Goal: Task Accomplishment & Management: Manage account settings

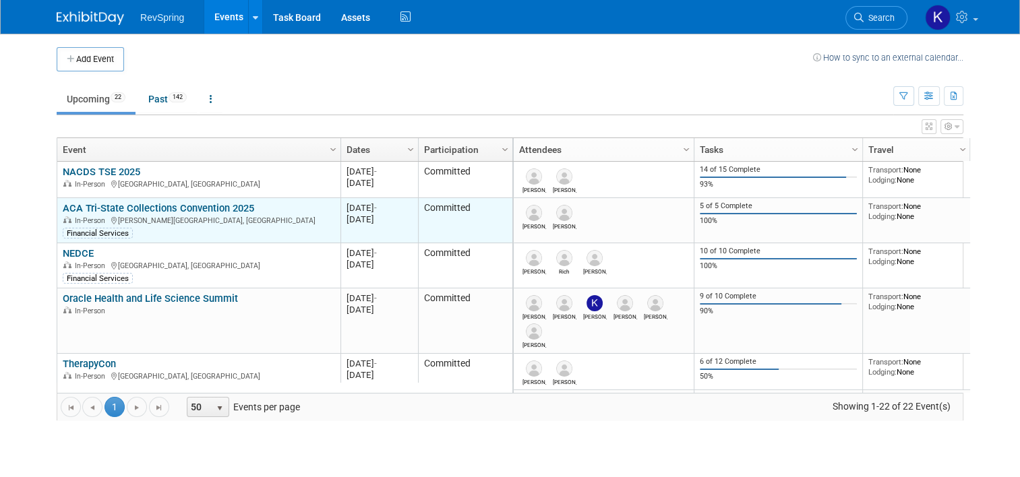
click at [131, 204] on link "ACA Tri-State Collections Convention 2025" at bounding box center [158, 208] width 191 height 12
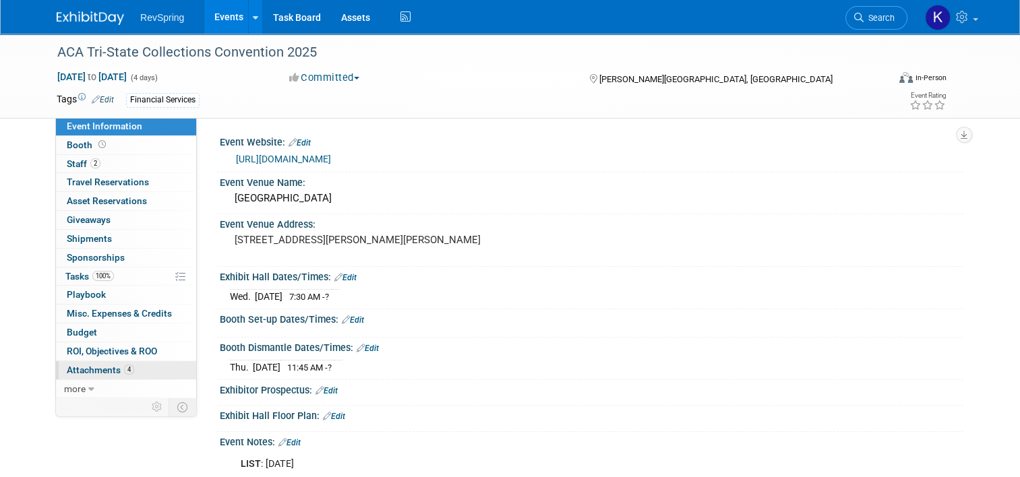
click at [124, 368] on span "4" at bounding box center [129, 370] width 10 height 10
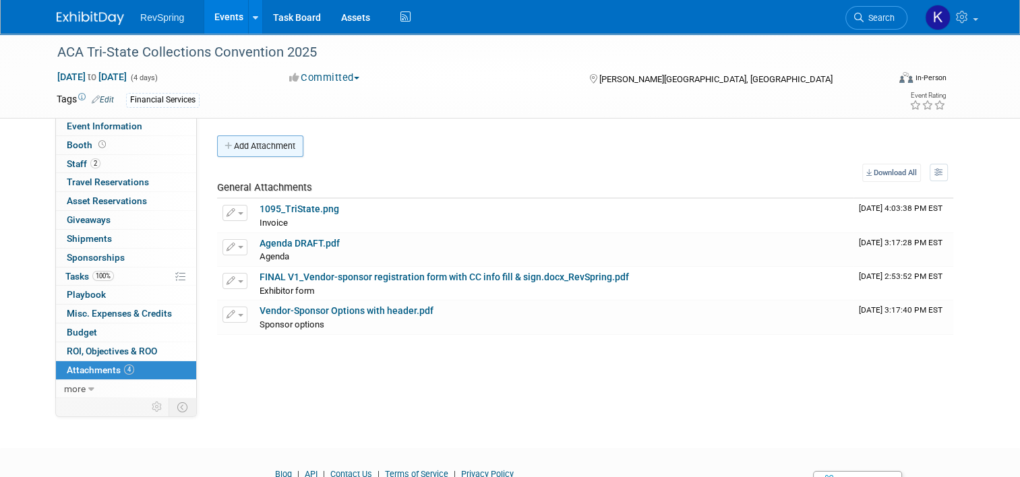
click at [261, 137] on button "Add Attachment" at bounding box center [260, 147] width 86 height 22
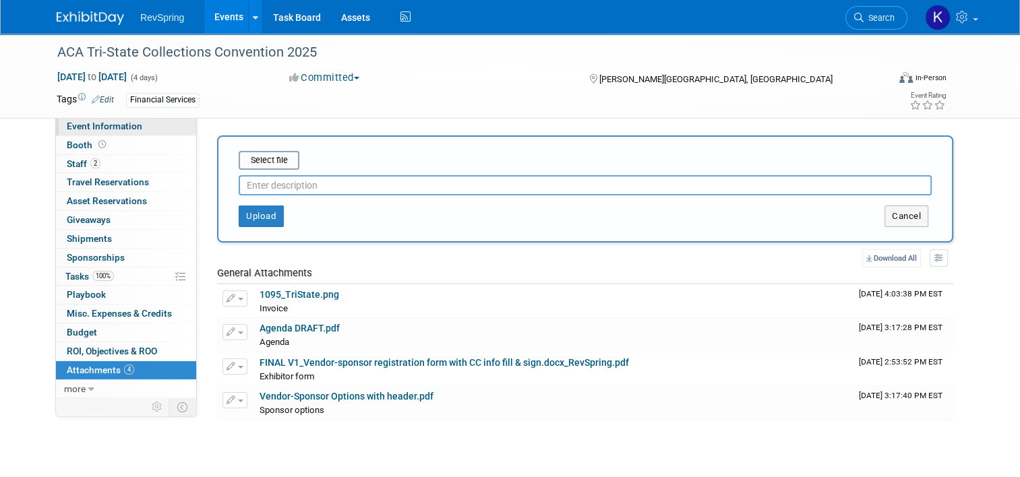
click at [162, 127] on link "Event Information" at bounding box center [126, 126] width 140 height 18
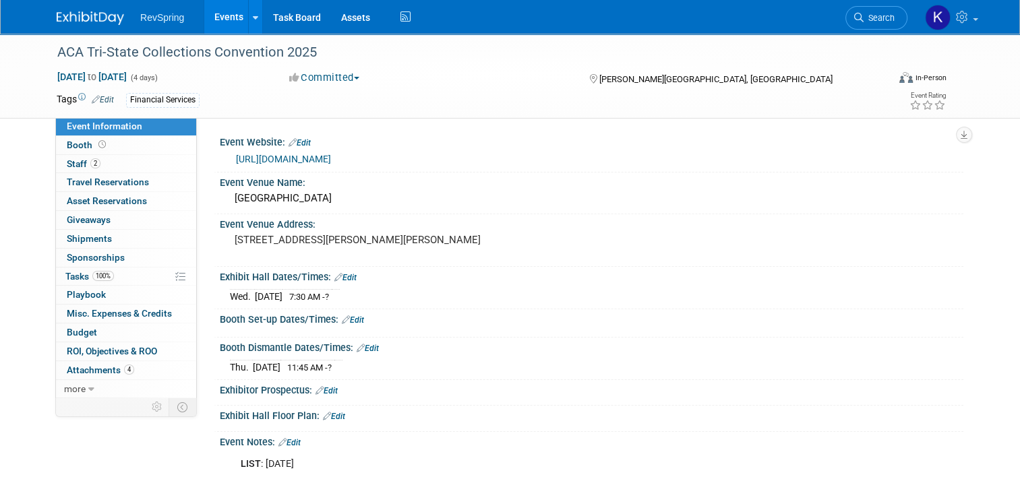
scroll to position [121, 0]
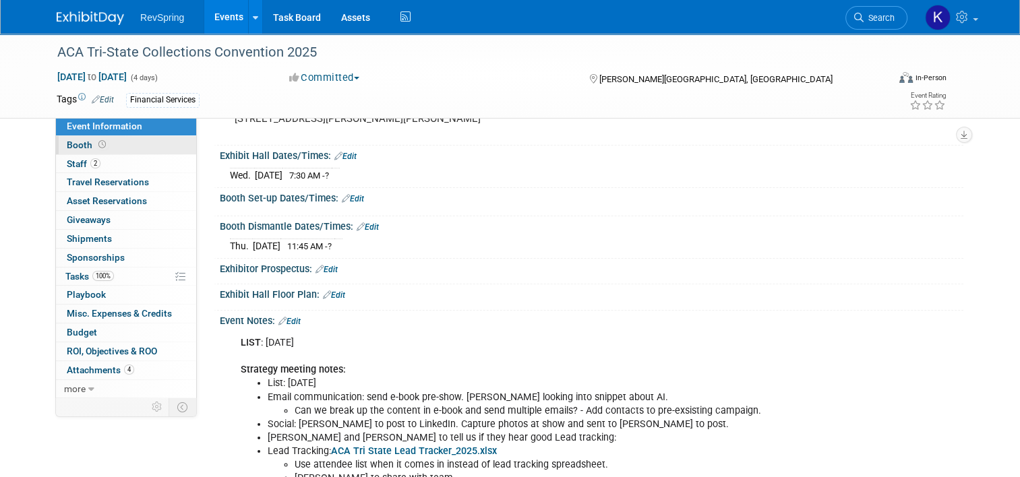
click at [128, 147] on link "Booth" at bounding box center [126, 145] width 140 height 18
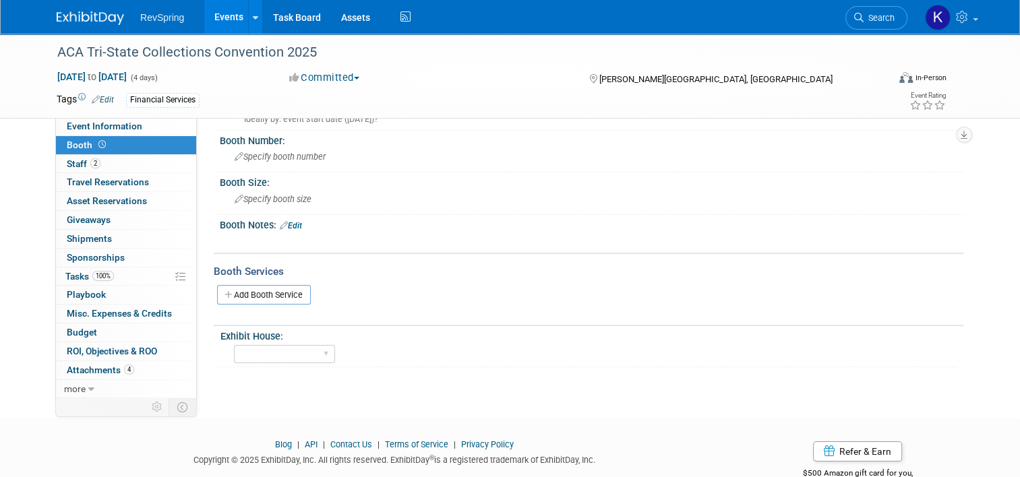
scroll to position [0, 0]
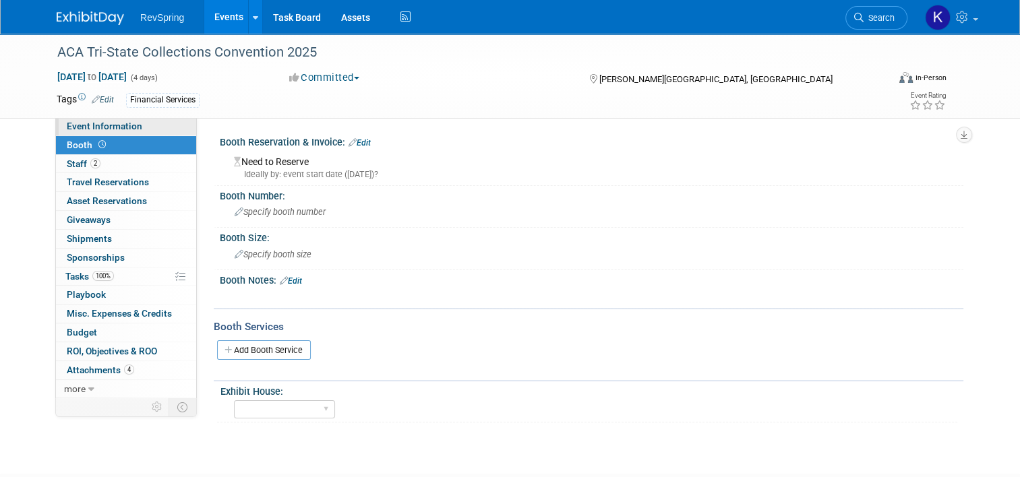
click at [89, 127] on span "Event Information" at bounding box center [105, 126] width 76 height 11
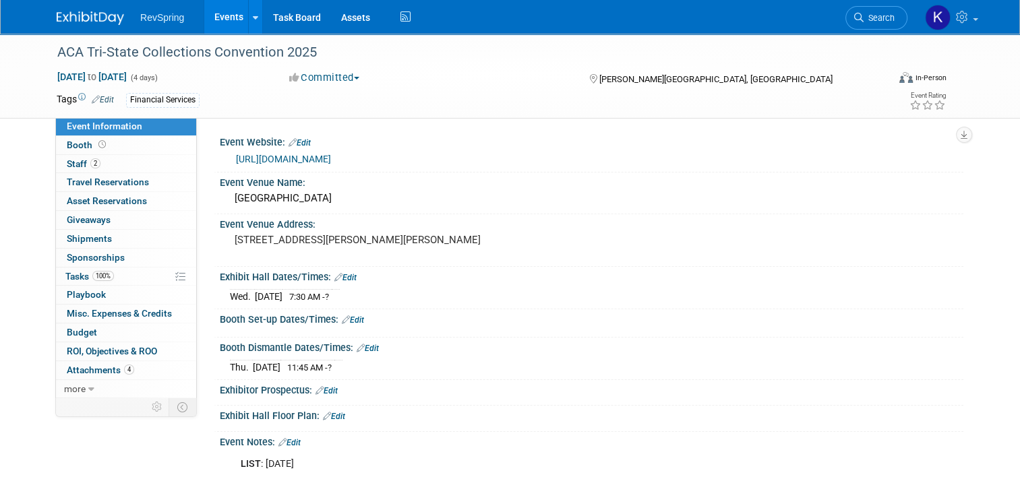
scroll to position [210, 0]
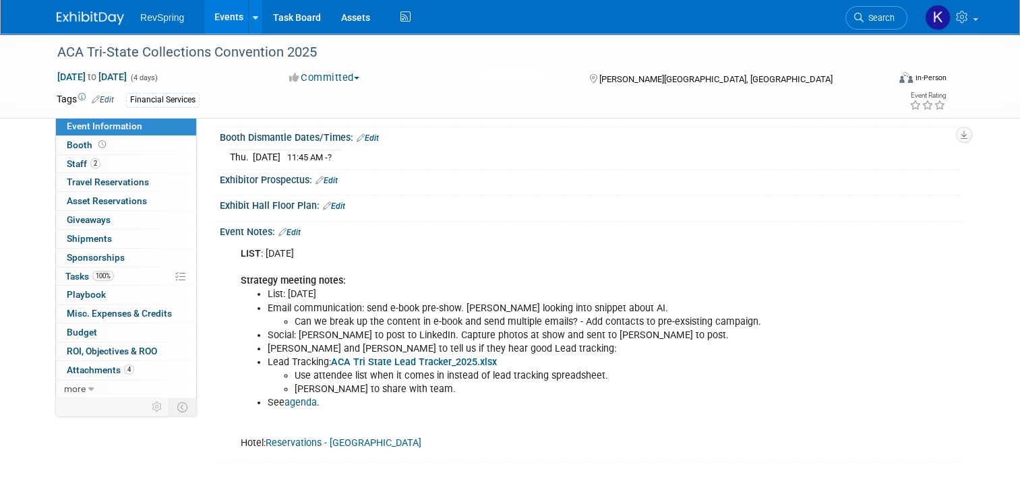
click at [286, 228] on link "Edit" at bounding box center [289, 232] width 22 height 9
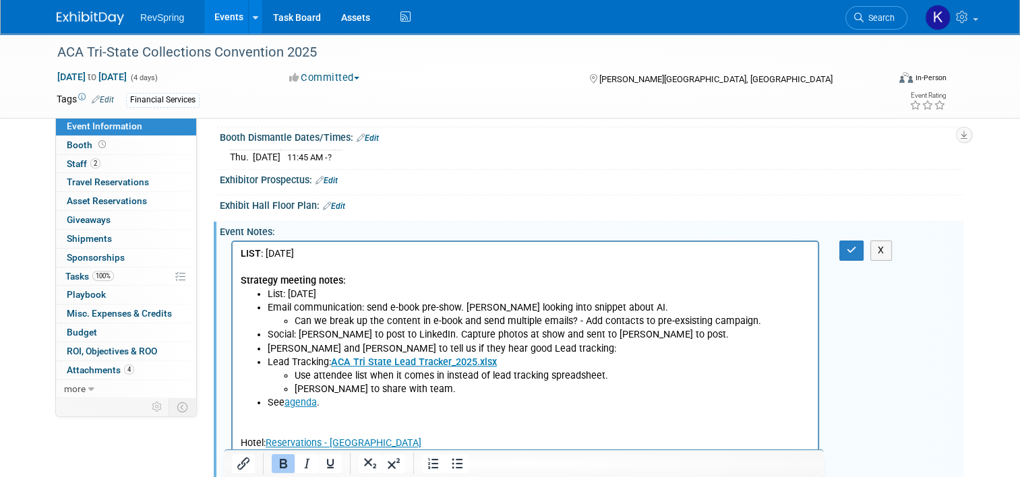
scroll to position [0, 0]
click at [347, 247] on p "LIST : Aug 18 Strategy meeting notes:" at bounding box center [526, 267] width 570 height 40
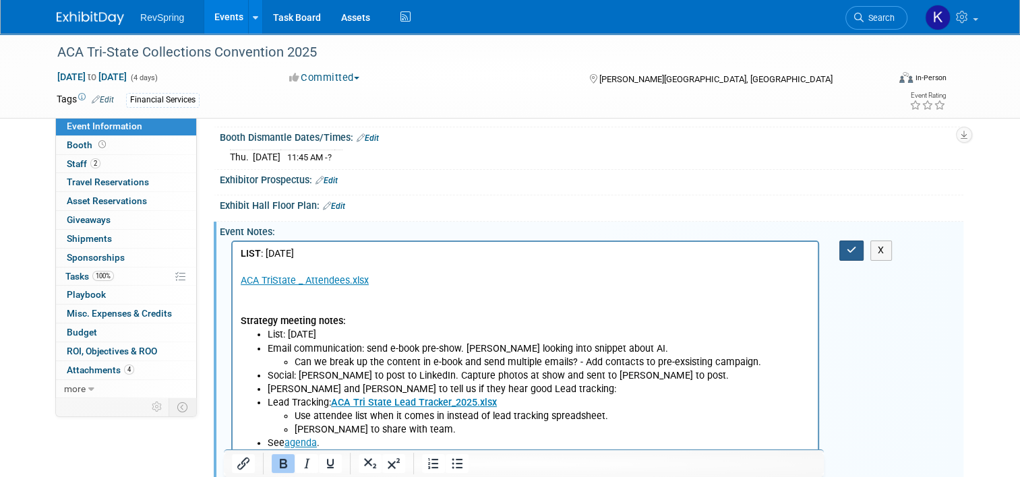
click at [857, 249] on icon "button" at bounding box center [852, 249] width 10 height 9
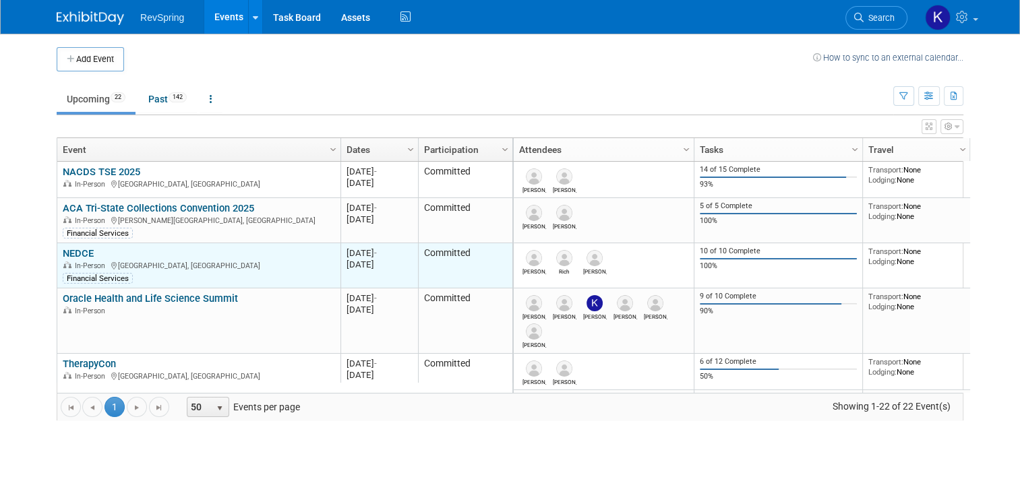
click at [74, 251] on link "NEDCE" at bounding box center [78, 253] width 31 height 12
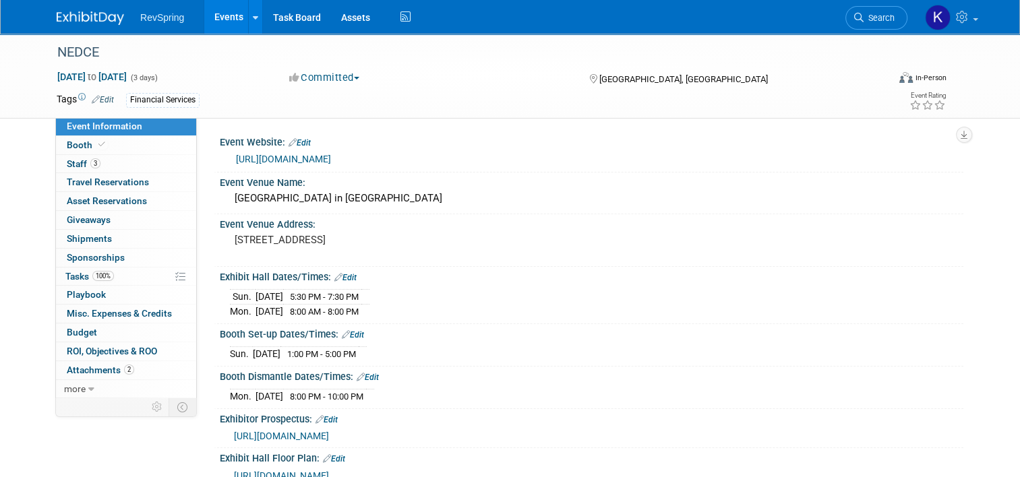
scroll to position [171, 0]
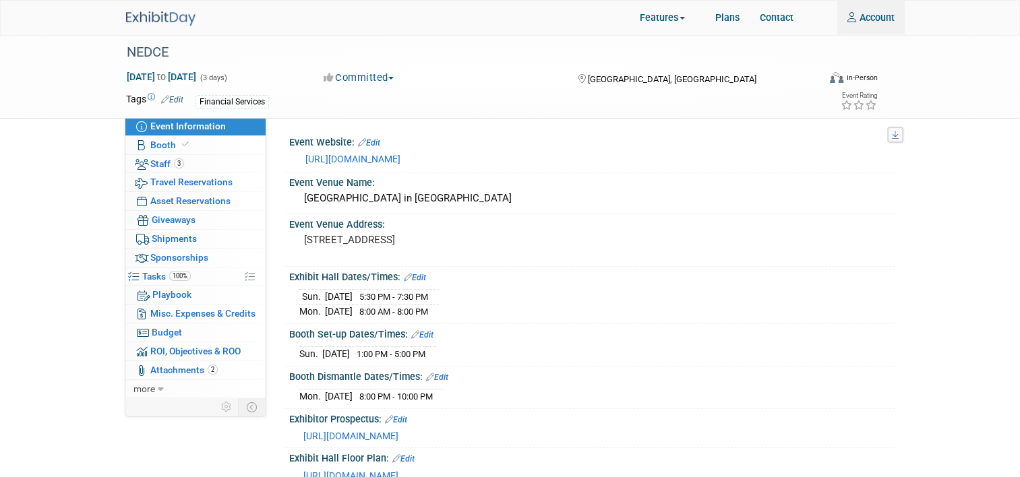
type input "kculver@revspringinc.com"
click at [171, 24] on img at bounding box center [160, 18] width 69 height 14
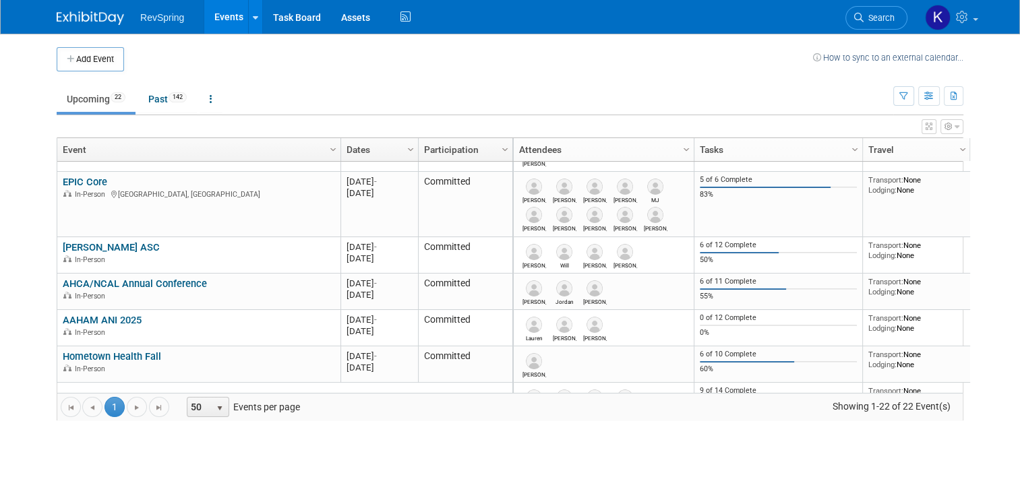
scroll to position [534, 0]
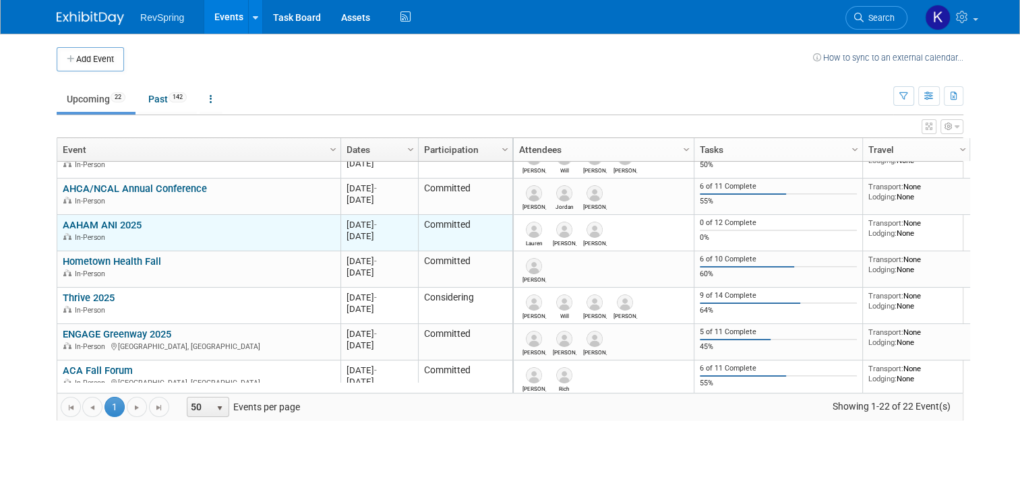
click at [121, 223] on link "AAHAM ANI 2025" at bounding box center [102, 225] width 79 height 12
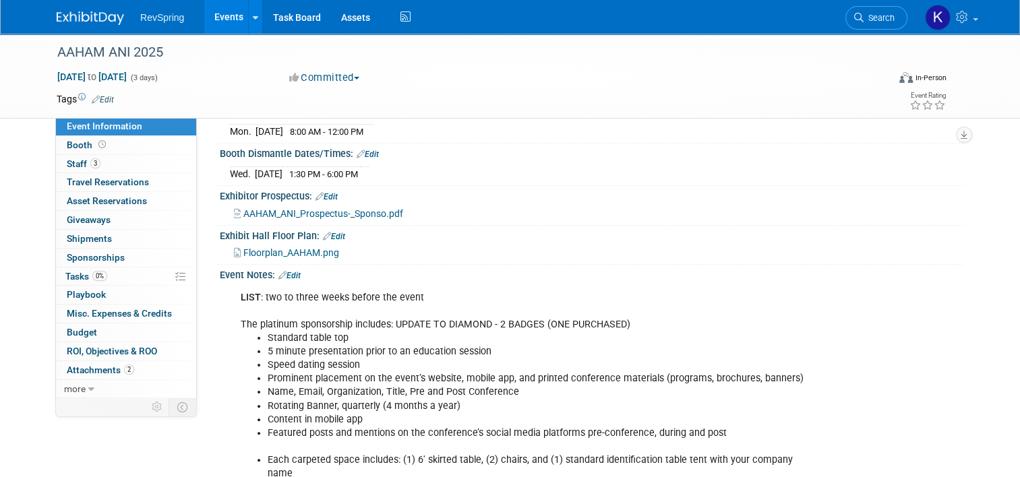
scroll to position [329, 0]
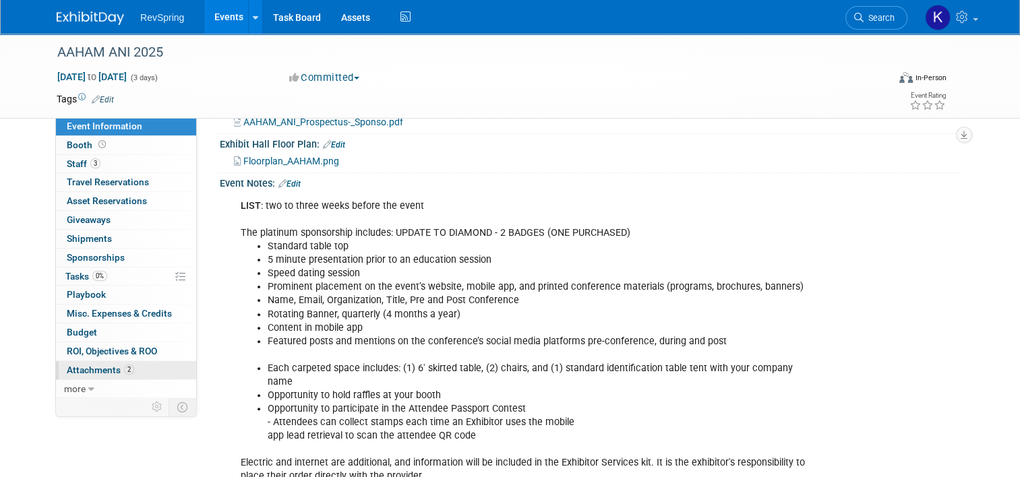
click at [135, 371] on link "2 Attachments 2" at bounding box center [126, 370] width 140 height 18
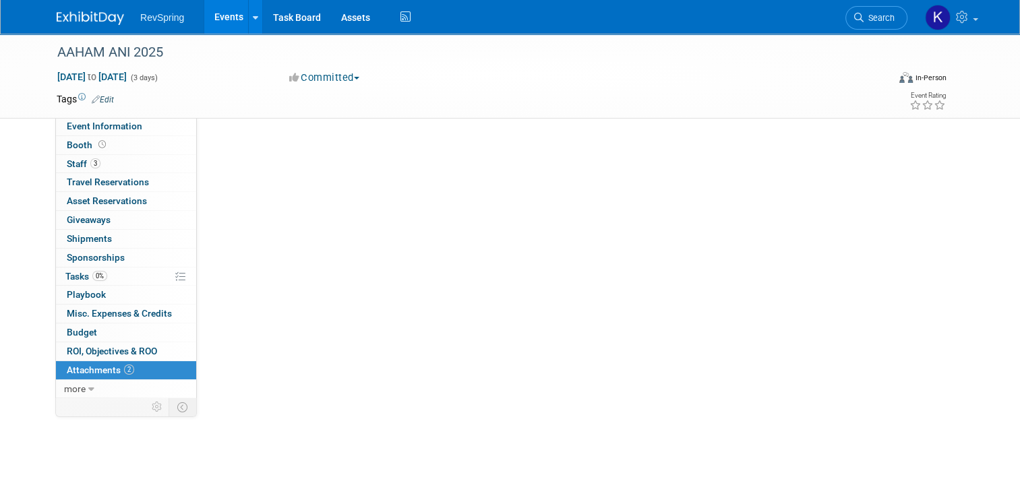
scroll to position [0, 0]
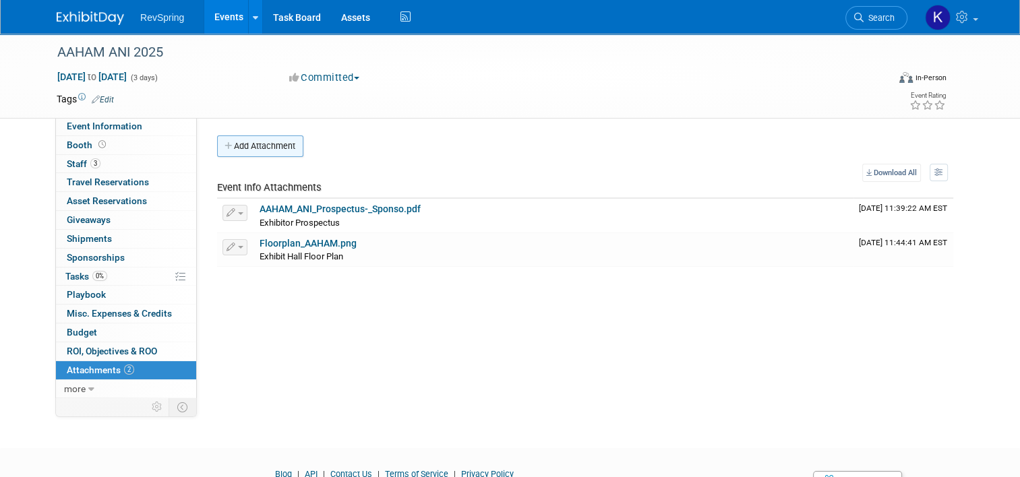
click at [272, 152] on button "Add Attachment" at bounding box center [260, 147] width 86 height 22
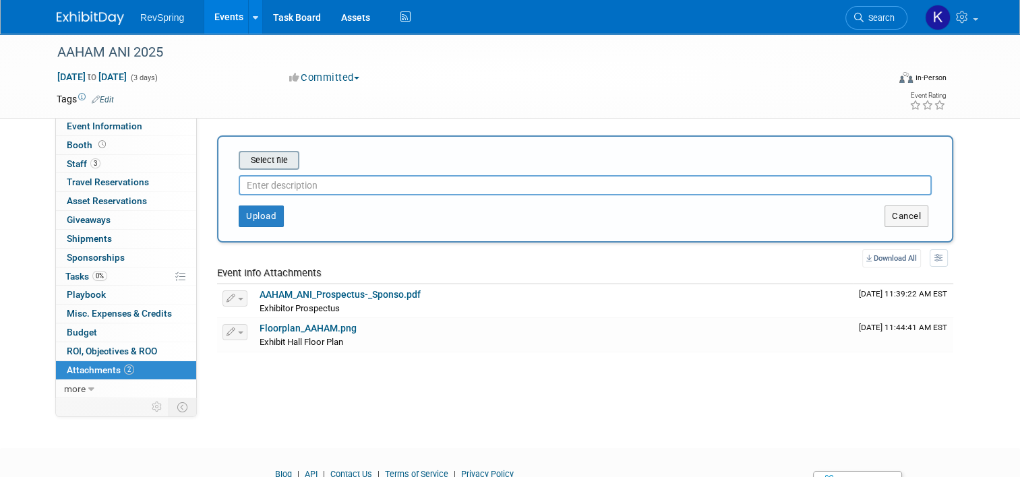
click at [266, 154] on input "file" at bounding box center [218, 160] width 160 height 16
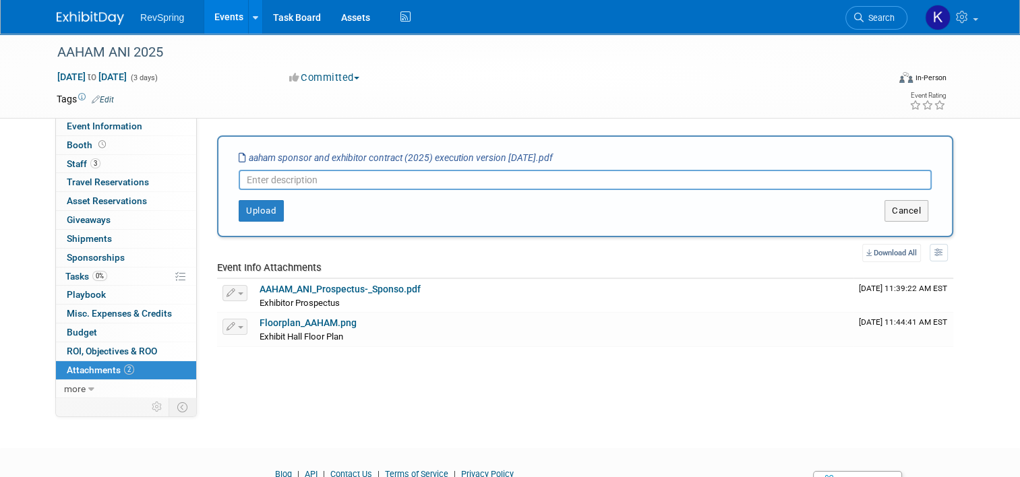
click at [323, 178] on input "text" at bounding box center [585, 180] width 693 height 20
type input "Contract"
click at [251, 212] on button "Upload" at bounding box center [261, 211] width 45 height 22
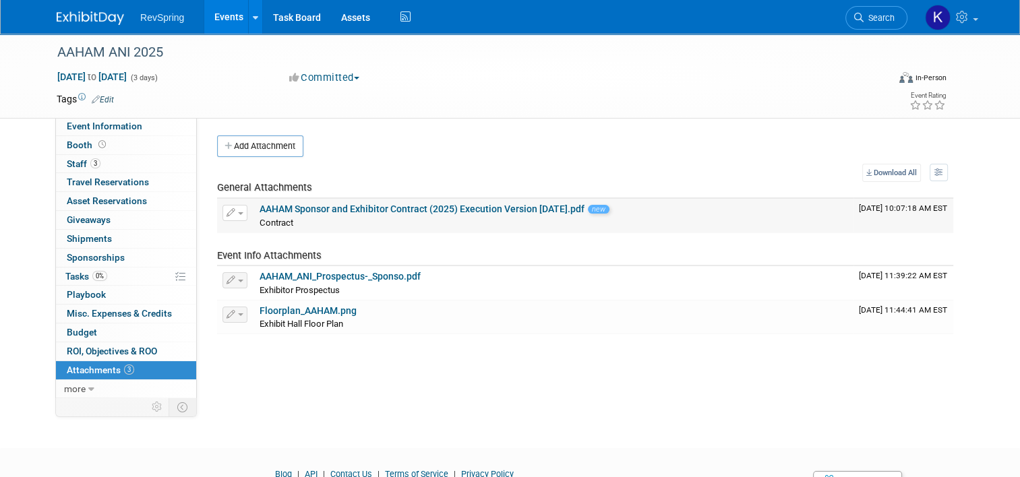
click at [340, 208] on link "AAHAM Sponsor and Exhibitor Contract (2025) Execution Version [DATE].pdf" at bounding box center [422, 209] width 325 height 11
click at [369, 272] on link "AAHAM_ANI_Prospectus-_Sponso.pdf" at bounding box center [340, 276] width 161 height 11
click at [123, 123] on span "Event Information" at bounding box center [105, 126] width 76 height 11
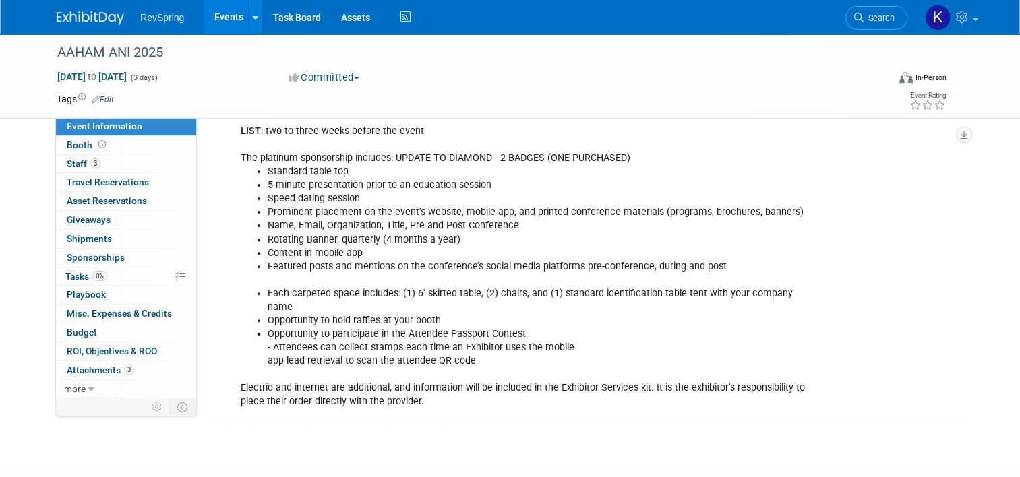
scroll to position [349, 0]
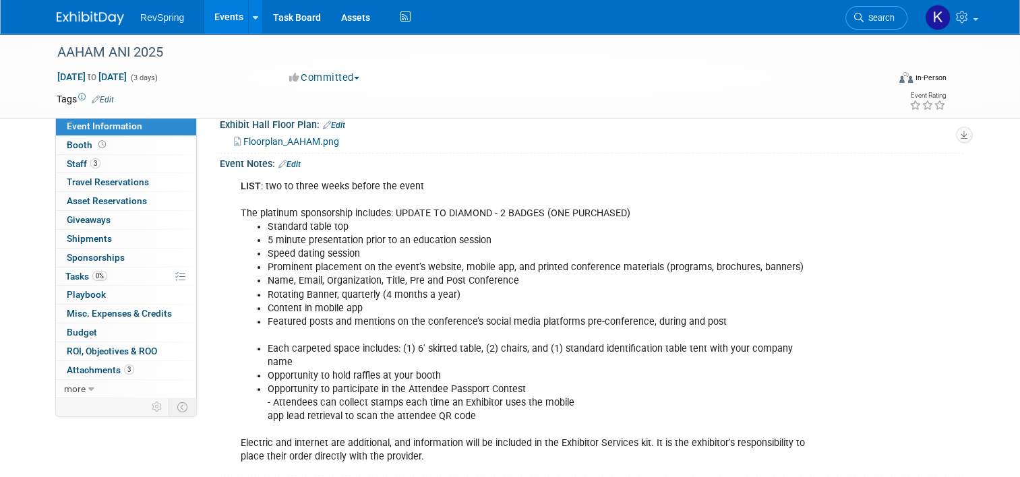
click at [699, 320] on li "Featured posts and mentions on the conference’s social media platforms pre-conf…" at bounding box center [539, 322] width 543 height 13
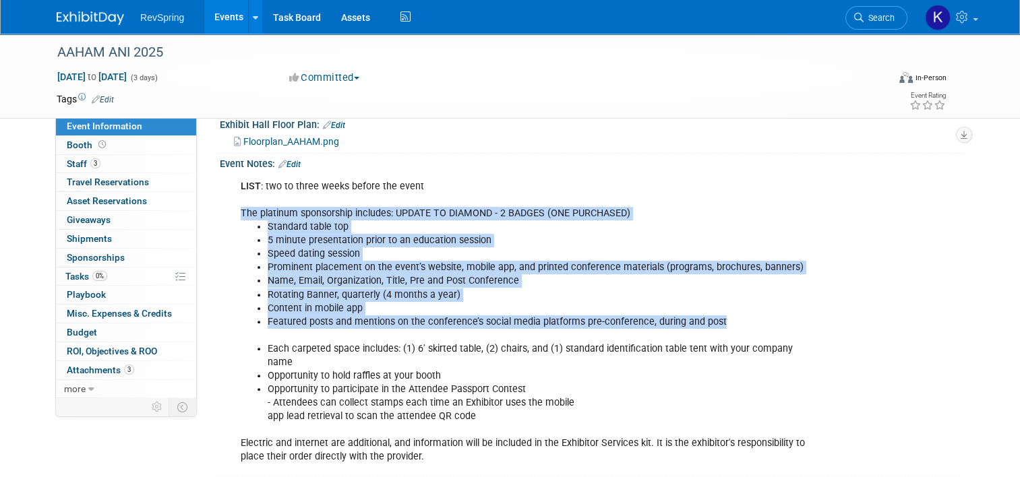
drag, startPoint x: 715, startPoint y: 318, endPoint x: 222, endPoint y: 211, distance: 505.1
click at [231, 211] on div "LIST : two to three weeks before the event The platinum sponsorship includes: U…" at bounding box center [525, 322] width 588 height 298
copy div "The platinum sponsorship includes: UPDATE TO DIAMOND - 2 BADGES (ONE PURCHASED)…"
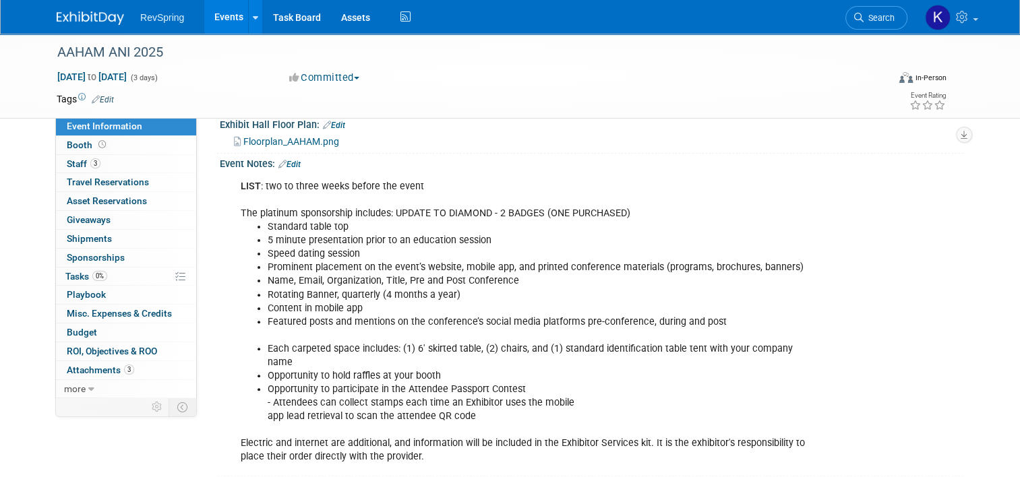
click at [910, 283] on div "LIST : two to three weeks before the event The platinum sponsorship includes: U…" at bounding box center [592, 321] width 744 height 303
click at [283, 160] on link "Edit" at bounding box center [289, 164] width 22 height 9
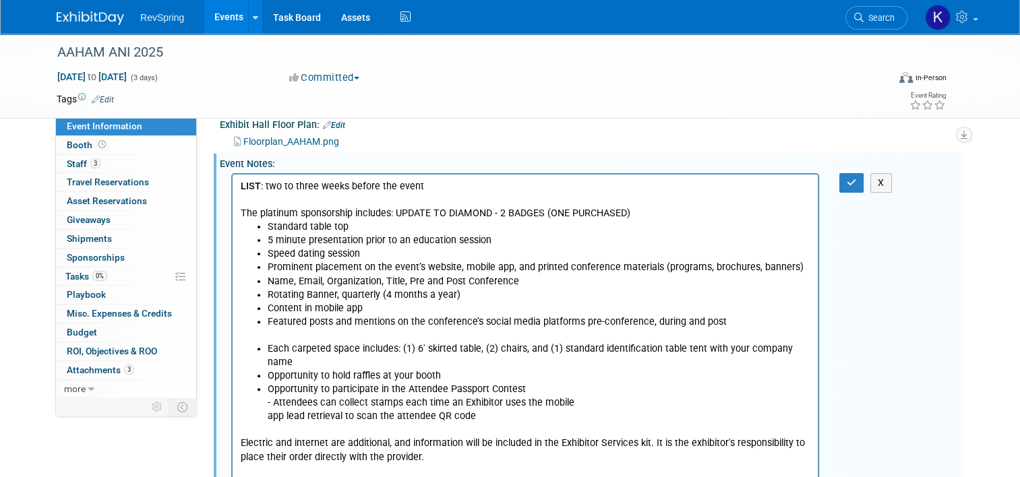
scroll to position [0, 0]
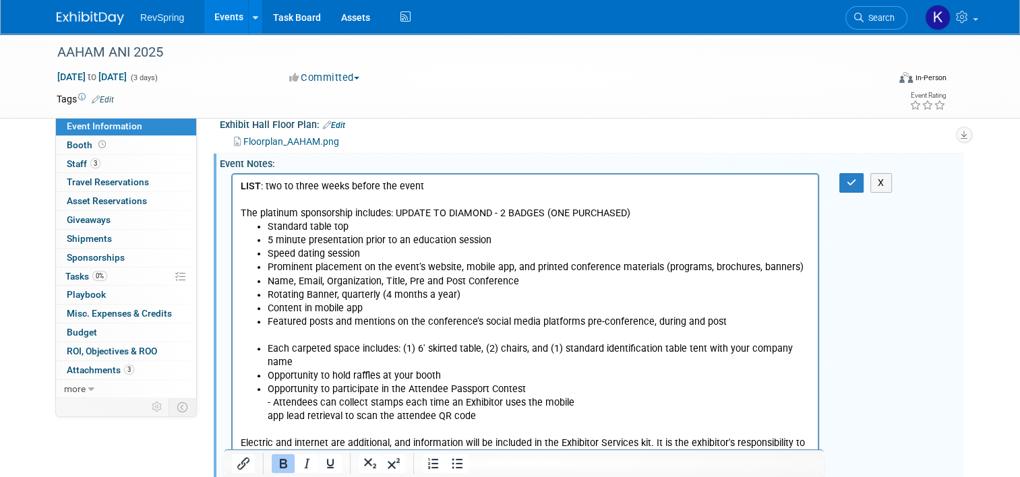
click at [291, 229] on li "Standard table top" at bounding box center [539, 226] width 543 height 13
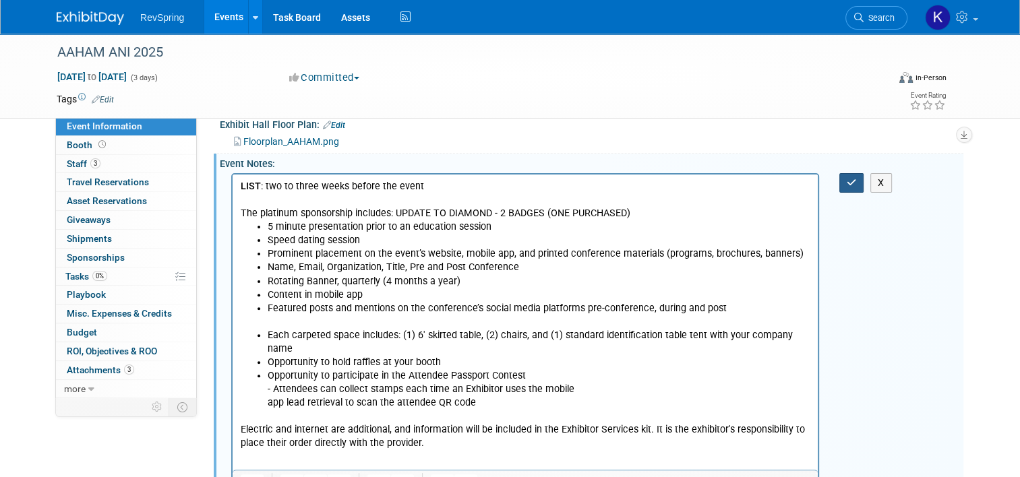
click at [853, 181] on icon "button" at bounding box center [852, 182] width 10 height 9
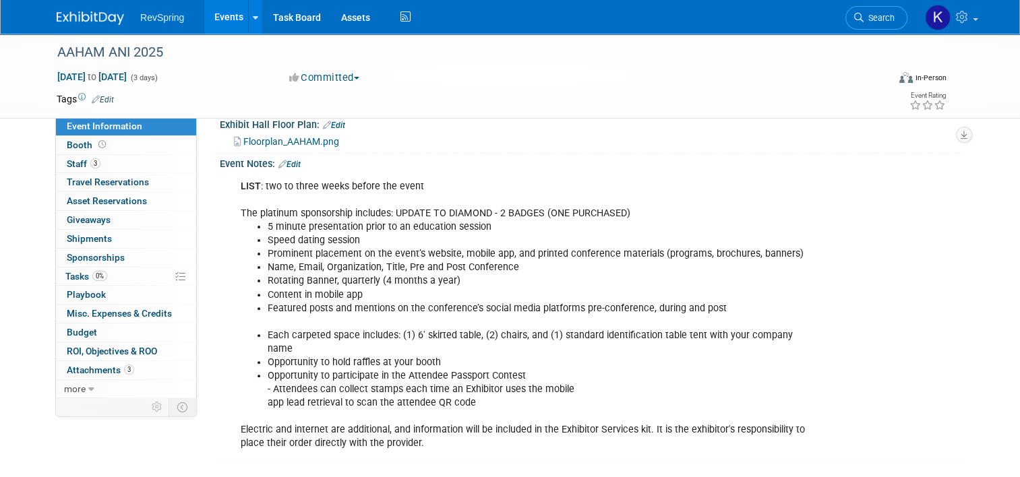
click at [287, 160] on link "Edit" at bounding box center [289, 164] width 22 height 9
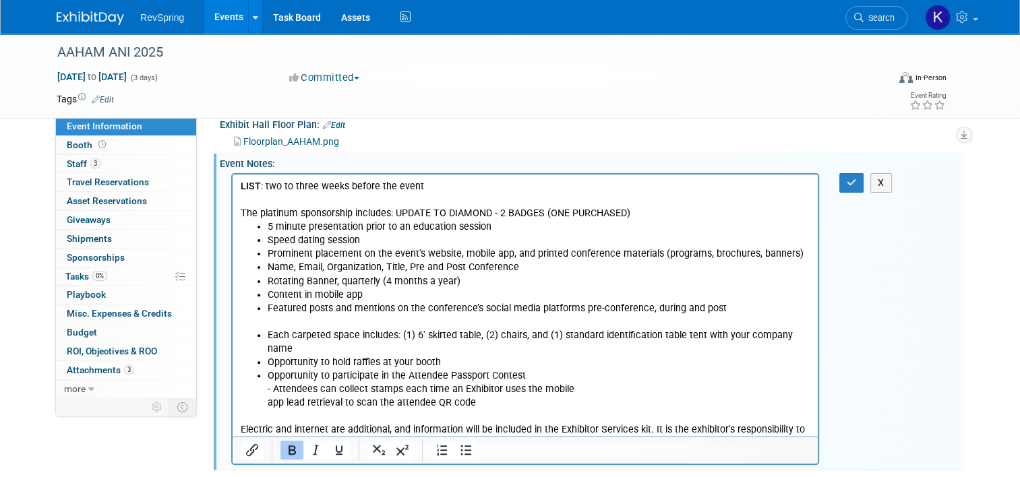
click at [270, 226] on li "5 minute presentation prior to an education session" at bounding box center [539, 226] width 543 height 13
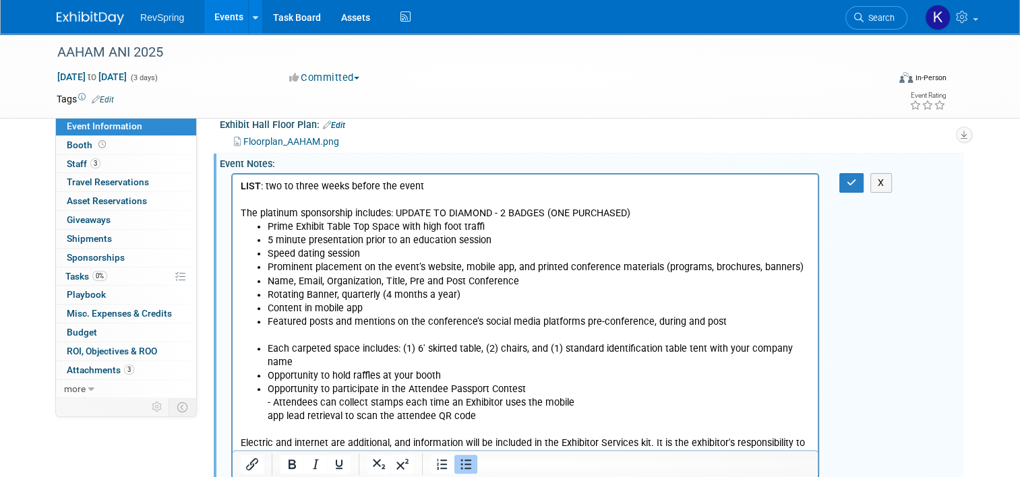
click at [516, 221] on li "Prime Exhibit Table Top Space with high foot traffi" at bounding box center [539, 226] width 543 height 13
click at [266, 270] on ul "Prime Exhibit Table Top Space with high foot traffic 5 minute presentation prio…" at bounding box center [526, 274] width 570 height 109
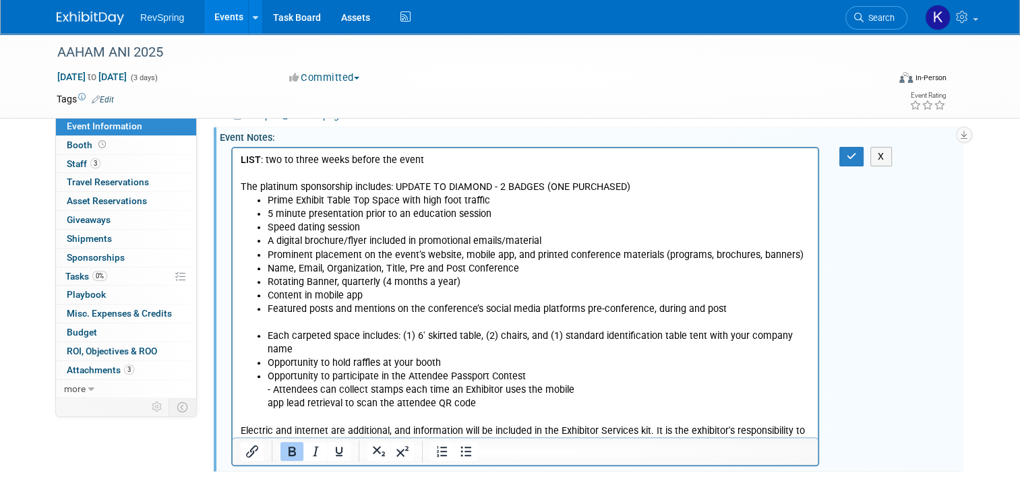
scroll to position [375, 0]
click at [855, 152] on icon "button" at bounding box center [852, 156] width 10 height 9
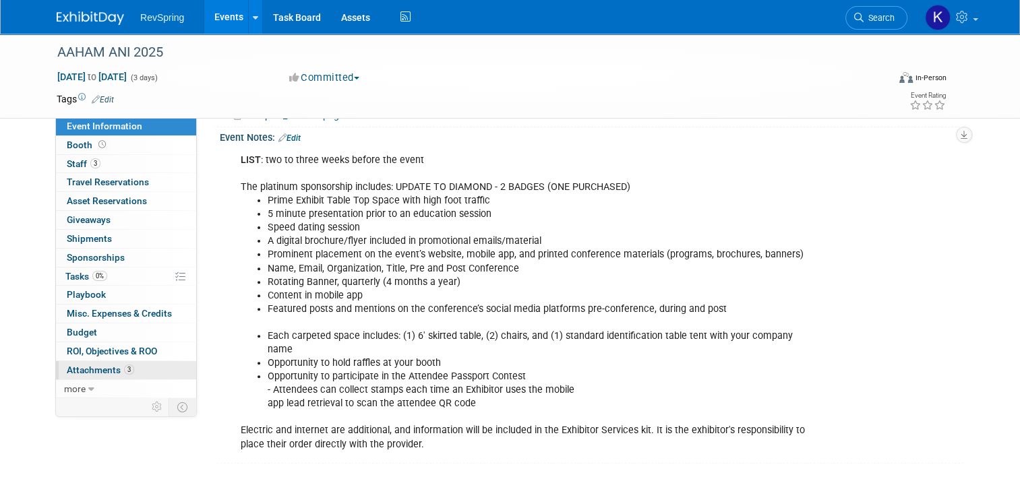
click at [130, 365] on link "3 Attachments 3" at bounding box center [126, 370] width 140 height 18
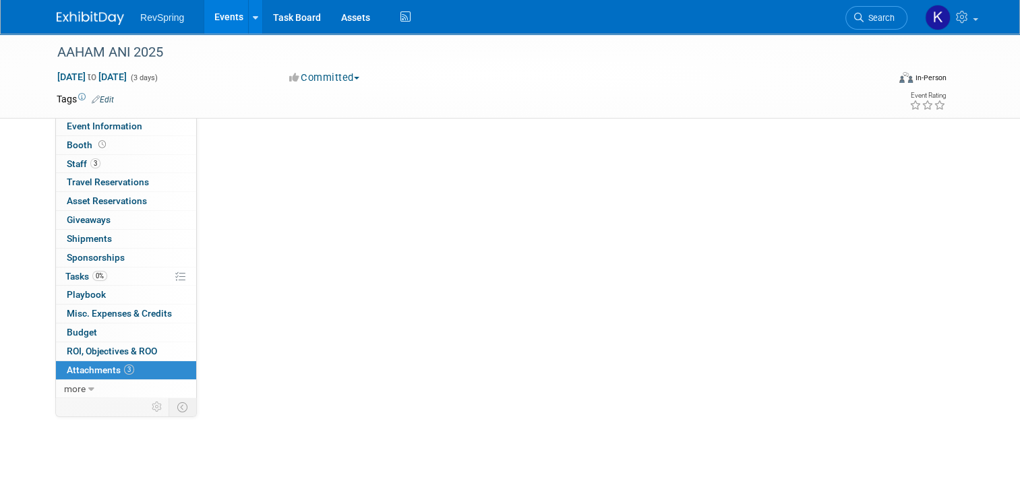
scroll to position [0, 0]
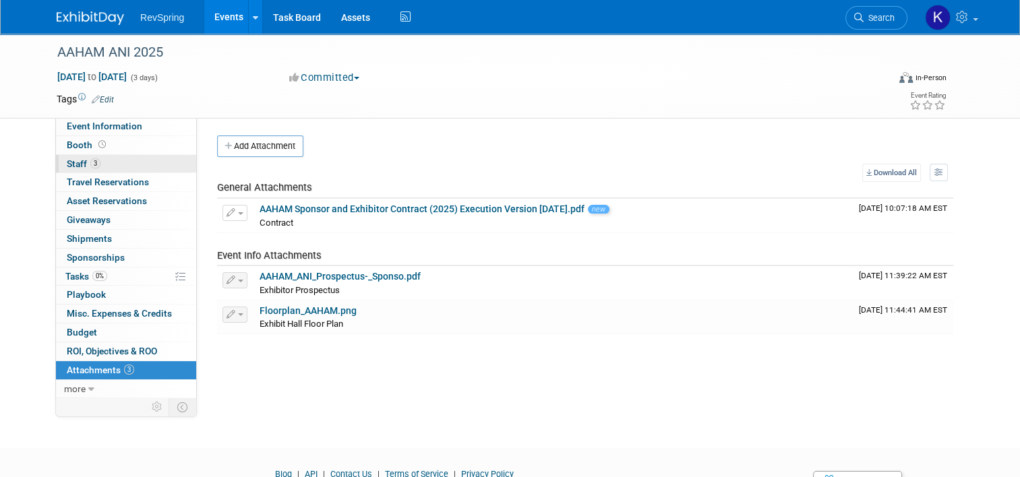
click at [109, 158] on link "3 Staff 3" at bounding box center [126, 164] width 140 height 18
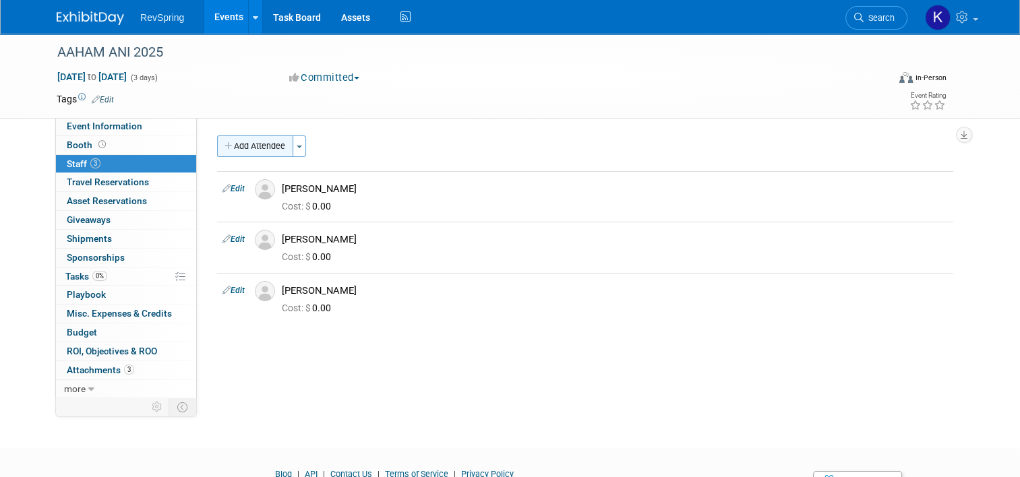
click at [264, 143] on button "Add Attendee" at bounding box center [255, 147] width 76 height 22
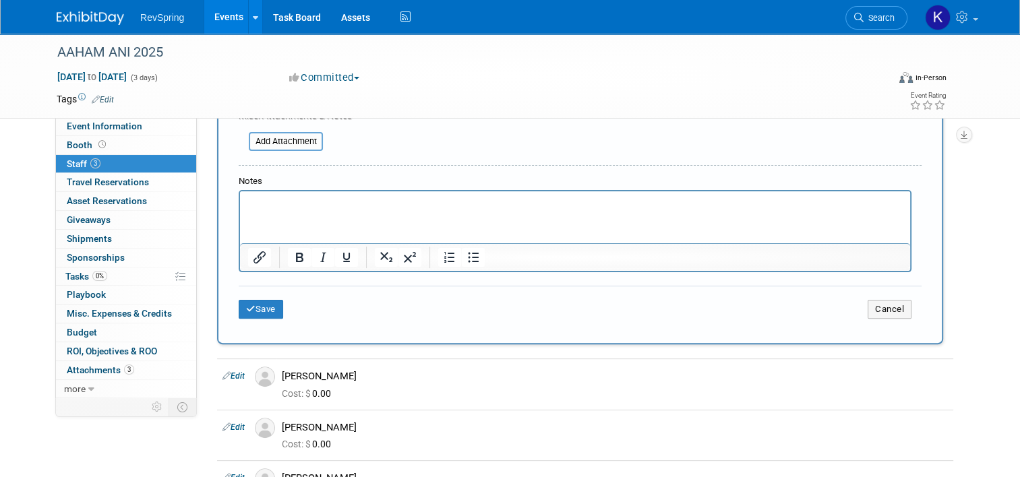
scroll to position [328, 0]
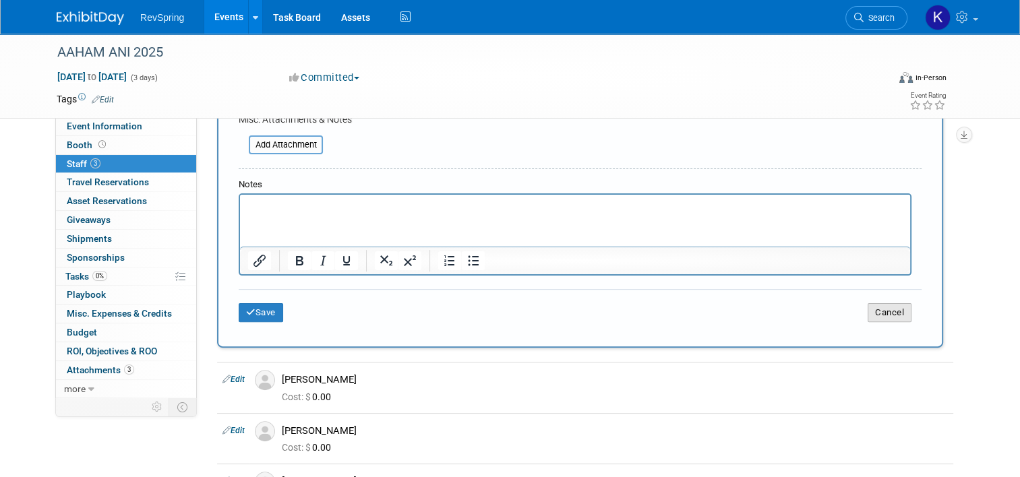
click at [901, 317] on button "Cancel" at bounding box center [890, 312] width 44 height 19
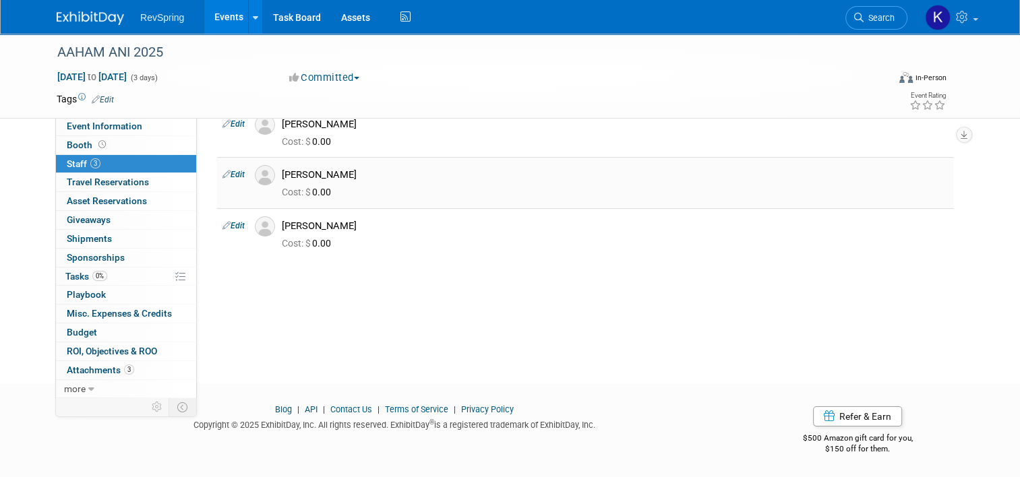
scroll to position [0, 0]
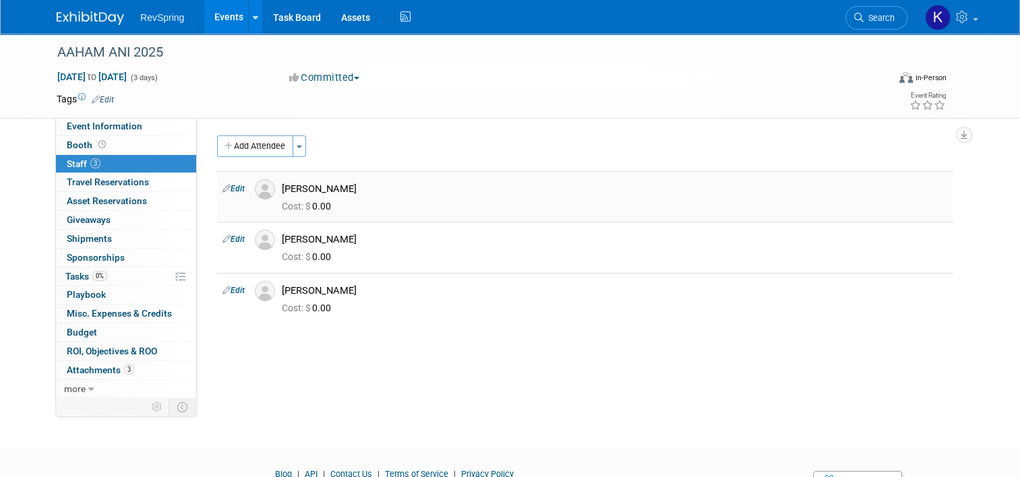
click at [223, 191] on icon at bounding box center [227, 188] width 8 height 14
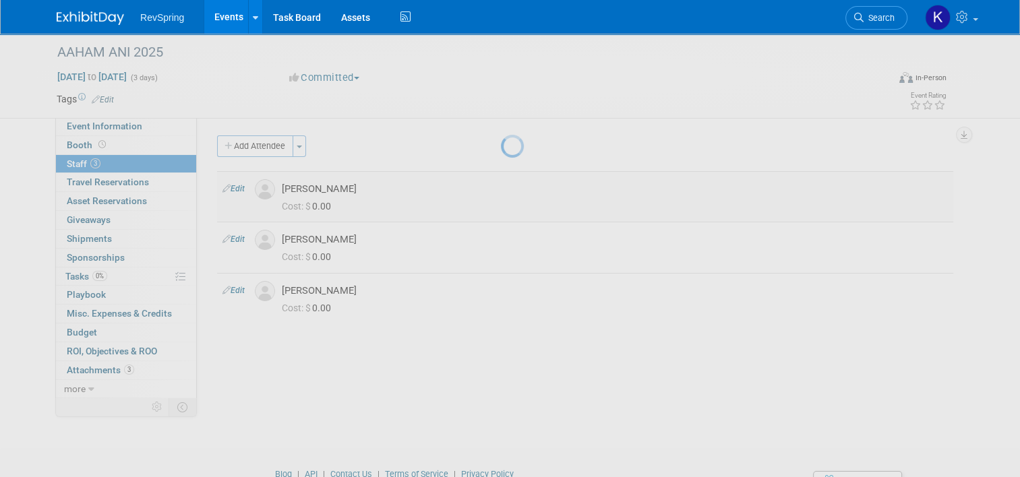
select select "fe3c2625-047d-401e-9912-3c8aa249e529"
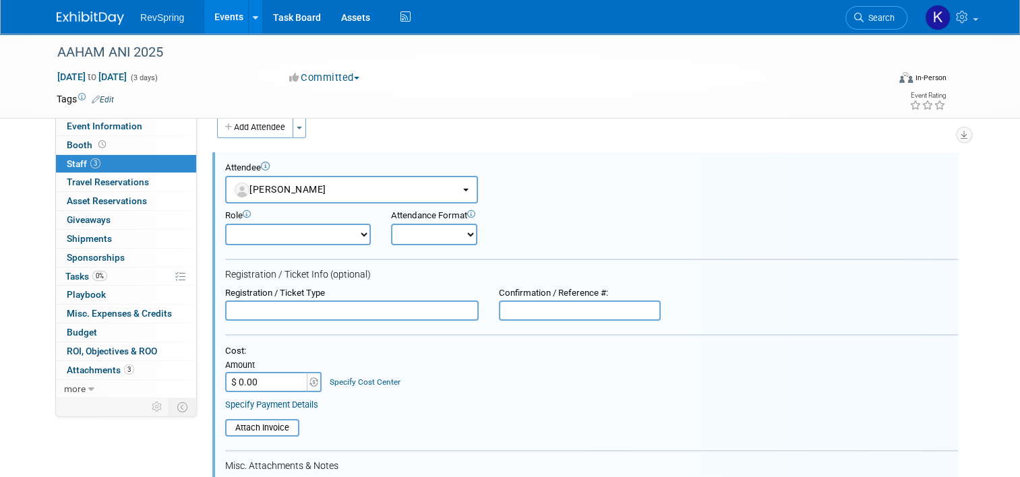
scroll to position [105, 0]
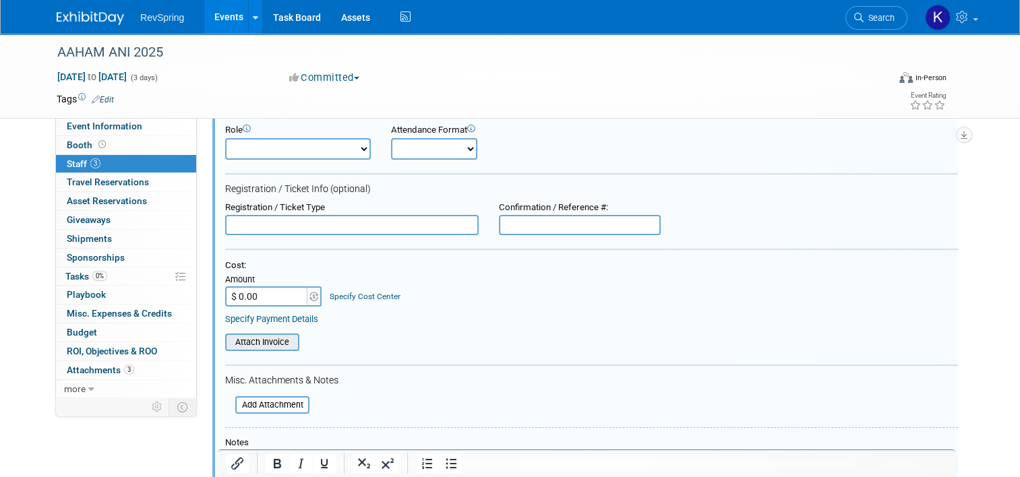
click at [263, 338] on input "file" at bounding box center [218, 342] width 160 height 15
click at [135, 145] on link "Booth" at bounding box center [126, 145] width 140 height 18
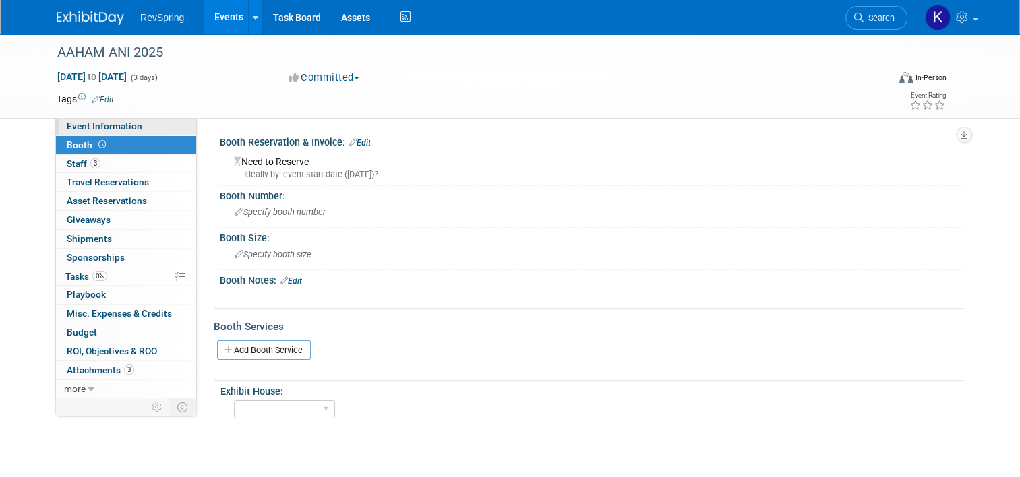
click at [121, 129] on span "Event Information" at bounding box center [105, 126] width 76 height 11
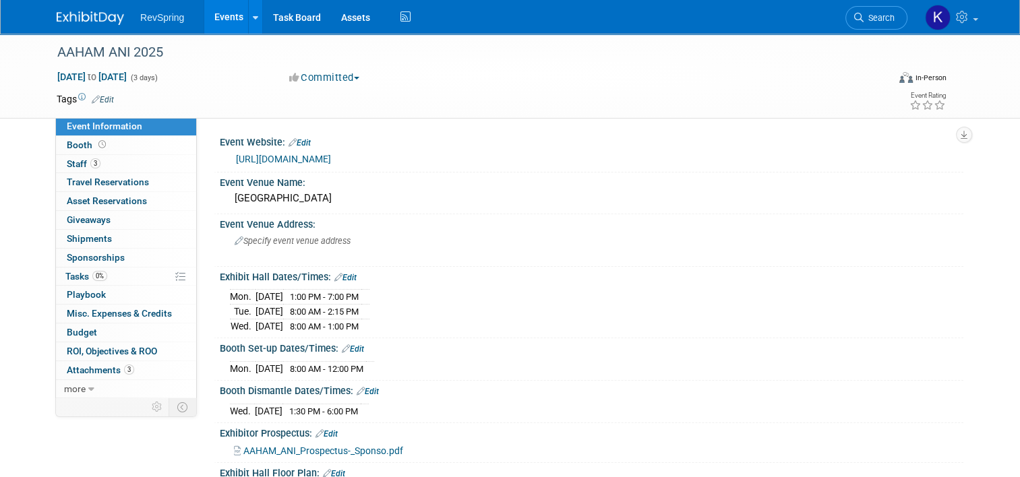
click at [304, 154] on link "[URL][DOMAIN_NAME]" at bounding box center [283, 159] width 95 height 11
click at [121, 270] on link "0% Tasks 0%" at bounding box center [126, 277] width 140 height 18
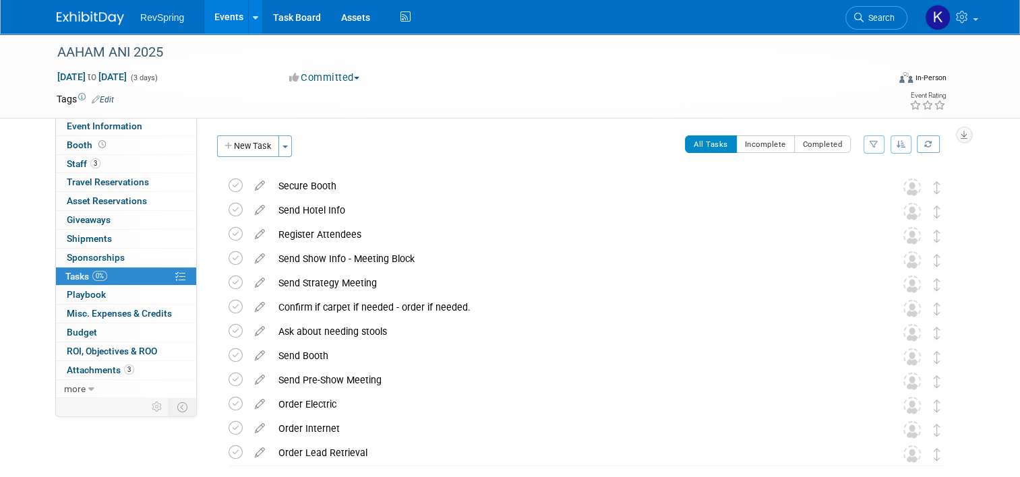
click at [218, 16] on link "Events" at bounding box center [228, 17] width 49 height 34
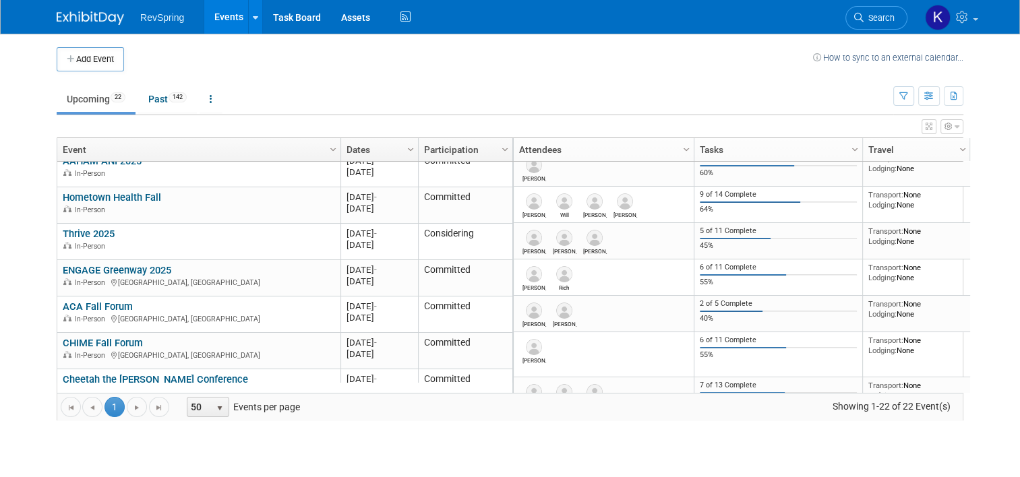
scroll to position [635, 0]
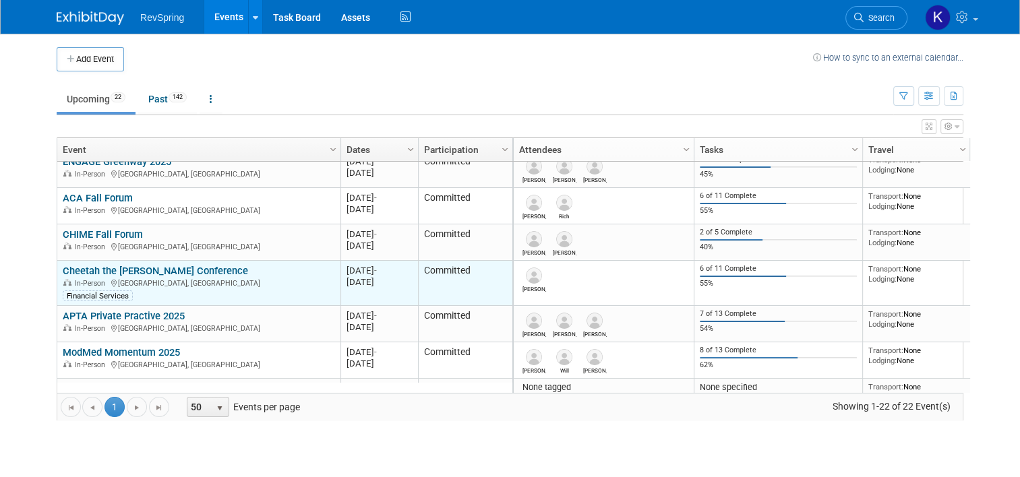
click at [170, 267] on link "Cheetah the [PERSON_NAME] Conference" at bounding box center [155, 271] width 185 height 12
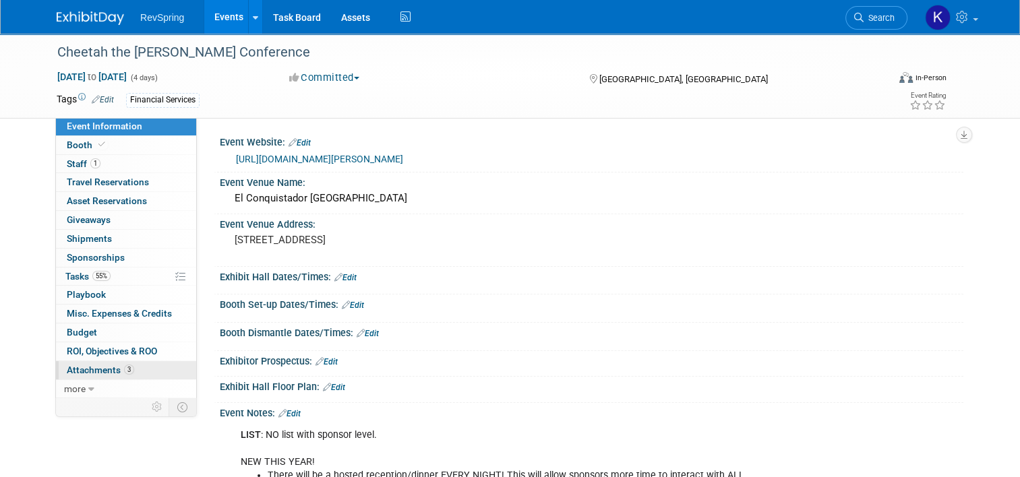
click at [138, 371] on link "3 Attachments 3" at bounding box center [126, 370] width 140 height 18
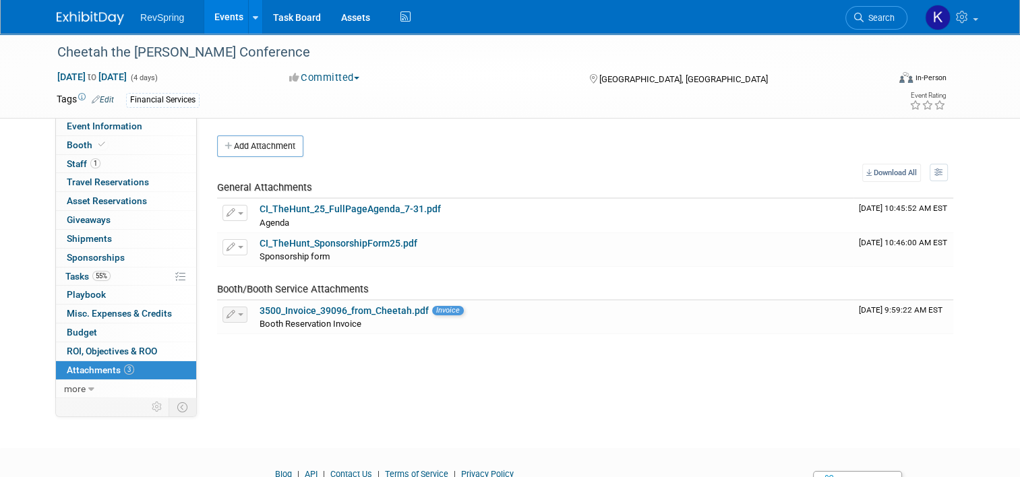
click at [108, 27] on div "RevSpring Events Add Event Bulk Upload Events Shareable Event Boards Recently V…" at bounding box center [510, 17] width 907 height 34
click at [102, 20] on img at bounding box center [90, 17] width 67 height 13
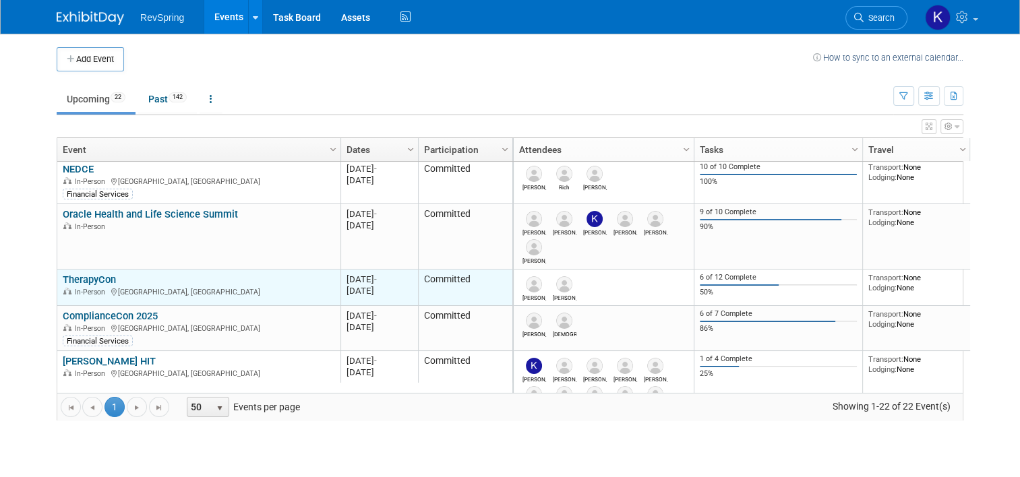
scroll to position [102, 0]
